Goal: Check status: Check status

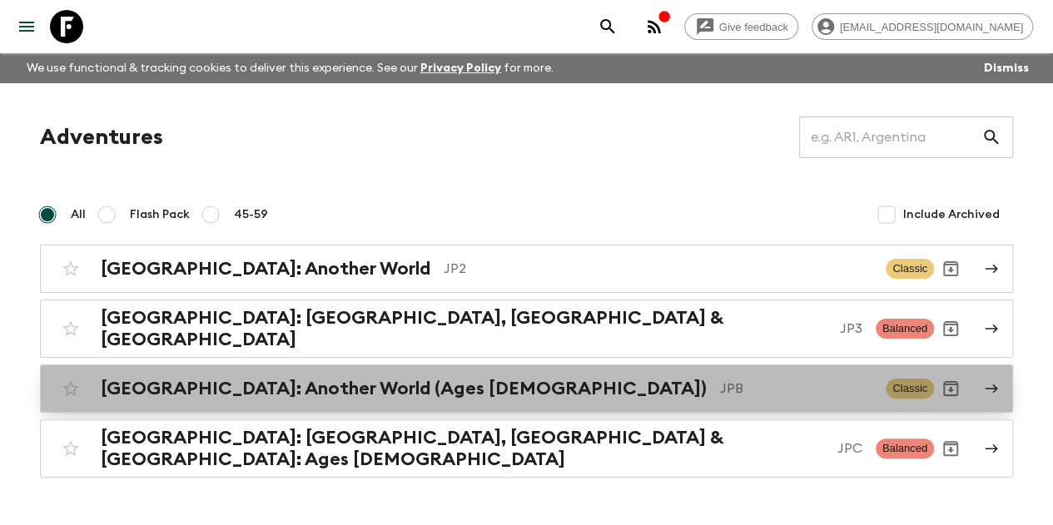
click at [266, 378] on h2 "[GEOGRAPHIC_DATA]: Another World (Ages [DEMOGRAPHIC_DATA])" at bounding box center [404, 389] width 606 height 22
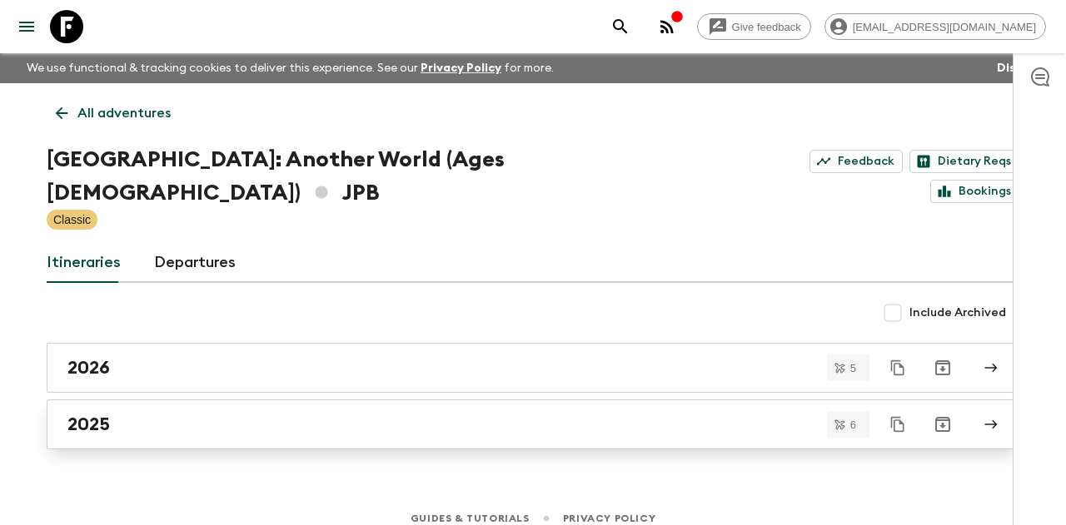
click at [167, 414] on div "2025" at bounding box center [516, 425] width 899 height 22
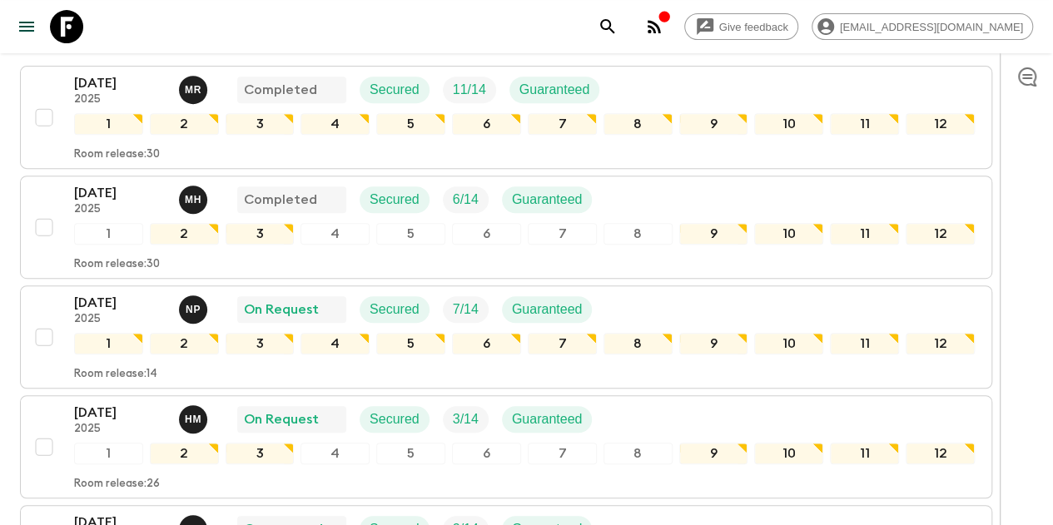
scroll to position [333, 0]
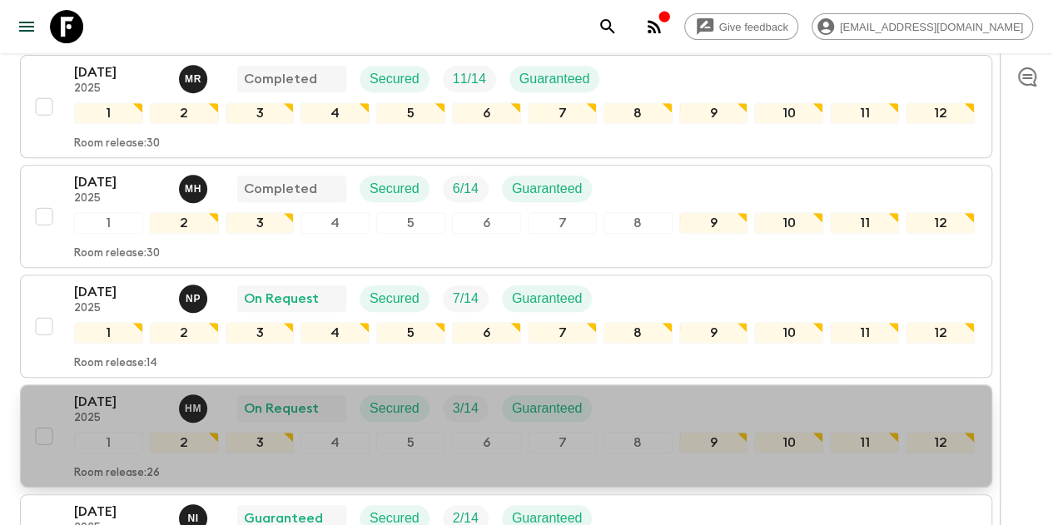
click at [67, 385] on button "[DATE] 2025 H M On Request Secured 3 / 14 Guaranteed 1 2 3 4 5 6 7 8 9 10 11 12…" at bounding box center [506, 436] width 972 height 103
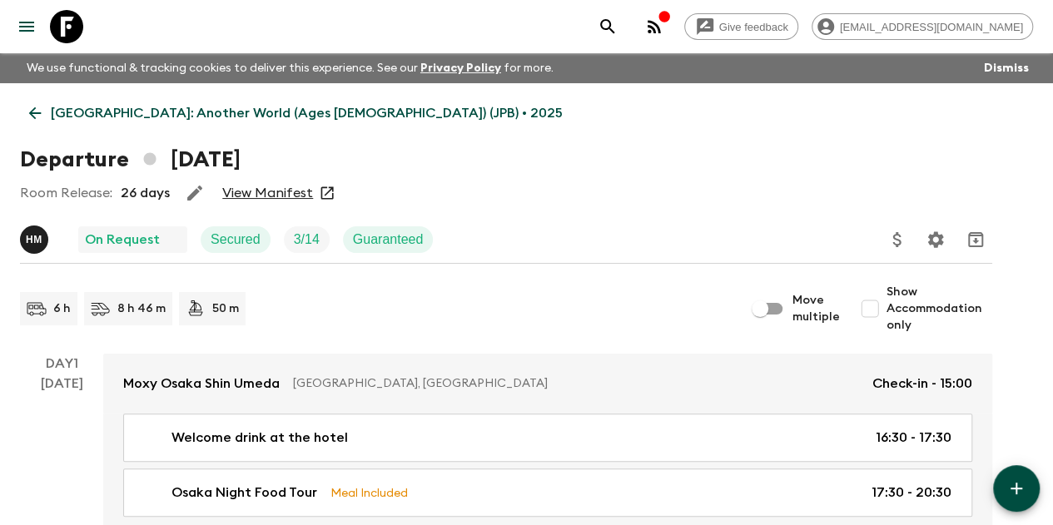
click at [309, 193] on link "View Manifest" at bounding box center [267, 193] width 91 height 17
